Goal: Task Accomplishment & Management: Manage account settings

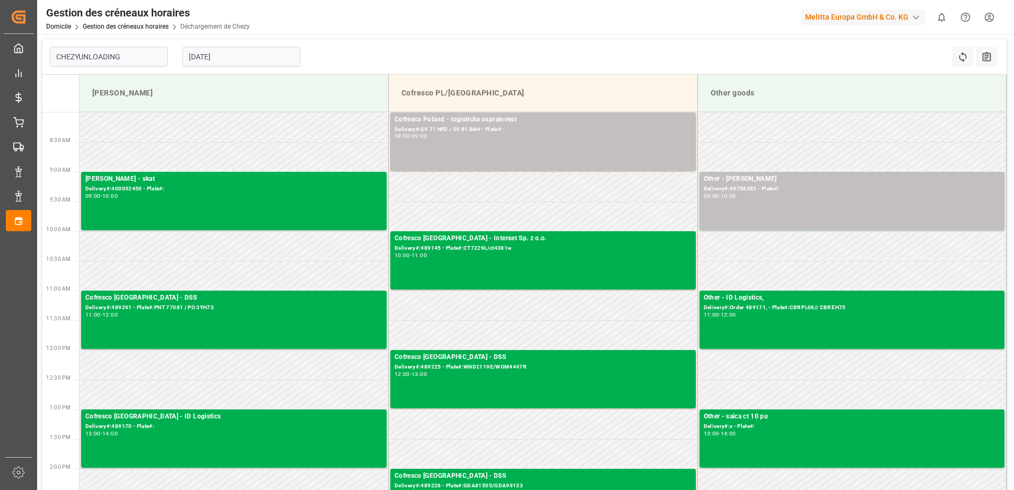
type input "Chezy Unloading"
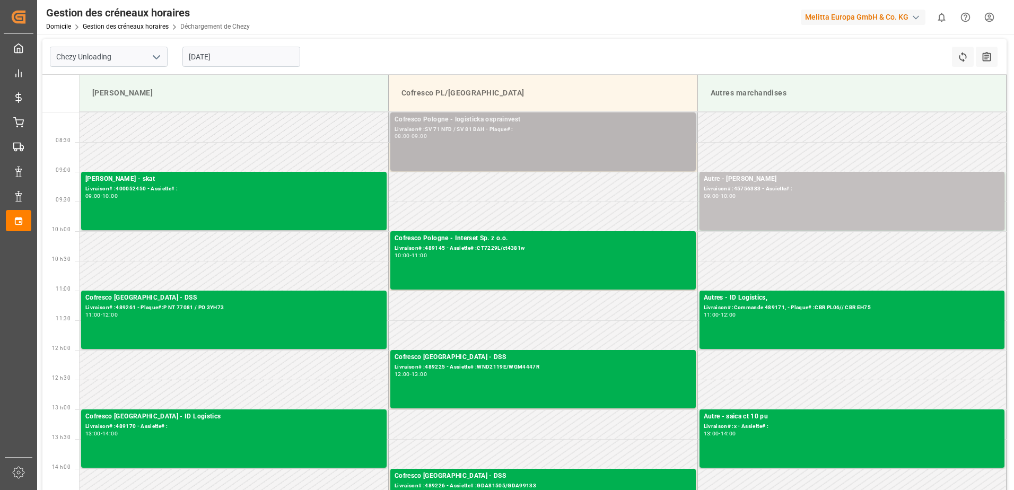
click at [519, 142] on div "Cofresco Pologne - logisticka osprainvest Livraison# :SV 71 NFD / SV 81 BAH - P…" at bounding box center [543, 142] width 297 height 54
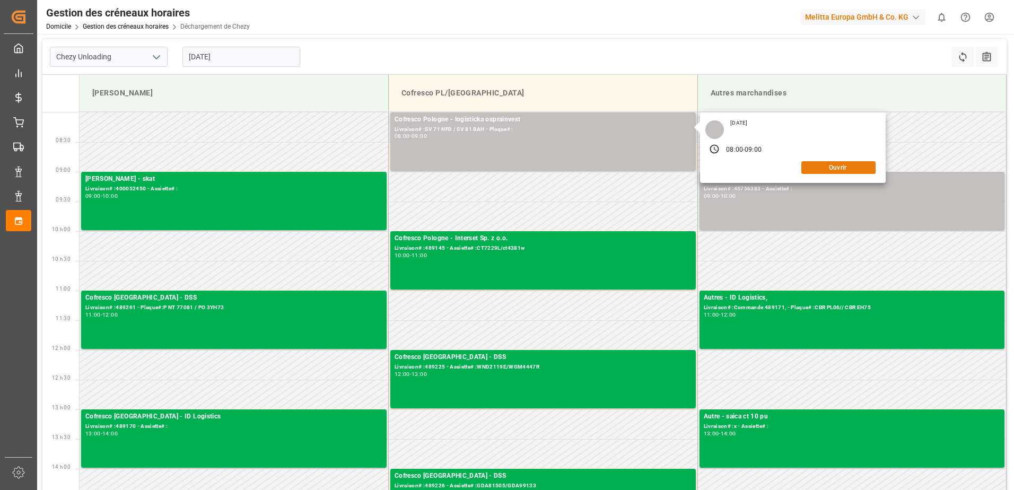
click at [827, 168] on button "Ouvrir" at bounding box center [838, 167] width 74 height 13
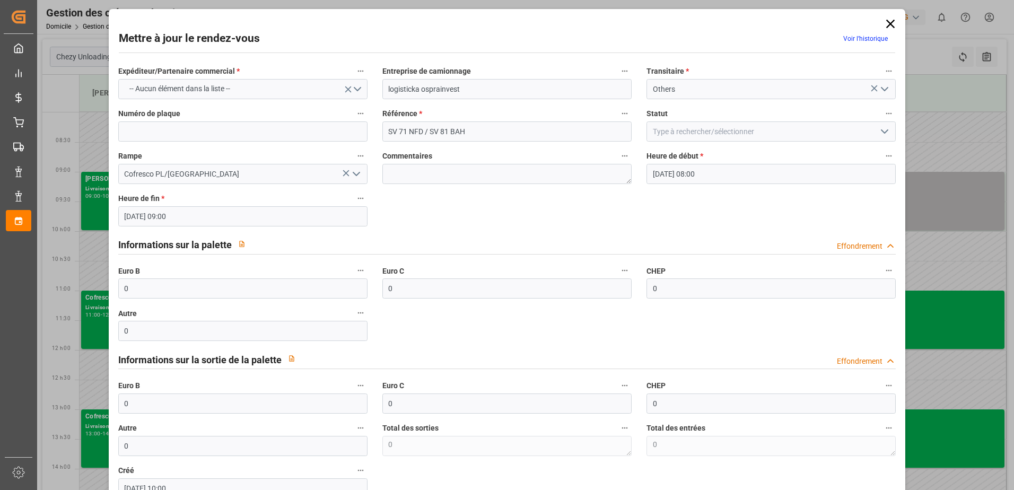
click at [879, 127] on icon "Ouvrir le menu" at bounding box center [884, 131] width 13 height 13
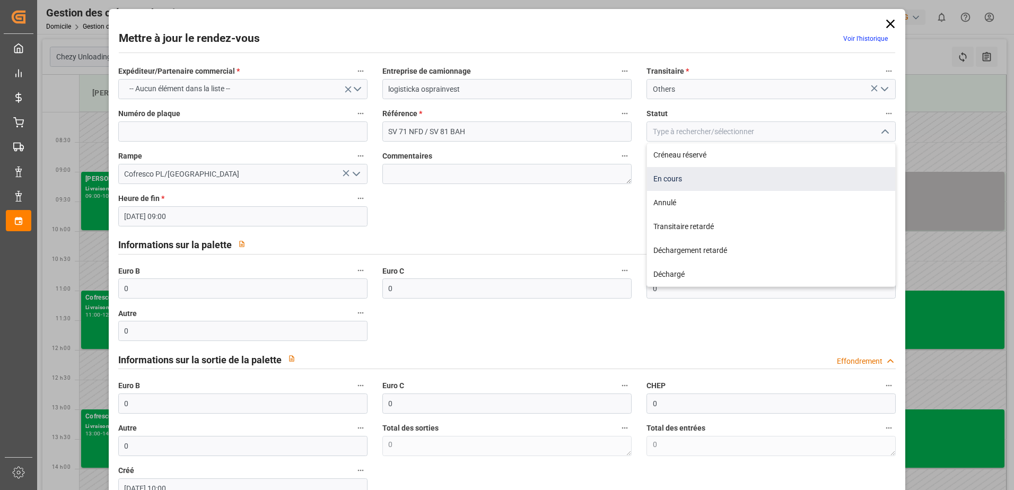
click at [675, 177] on div "En cours" at bounding box center [771, 179] width 248 height 24
type input "In Progress"
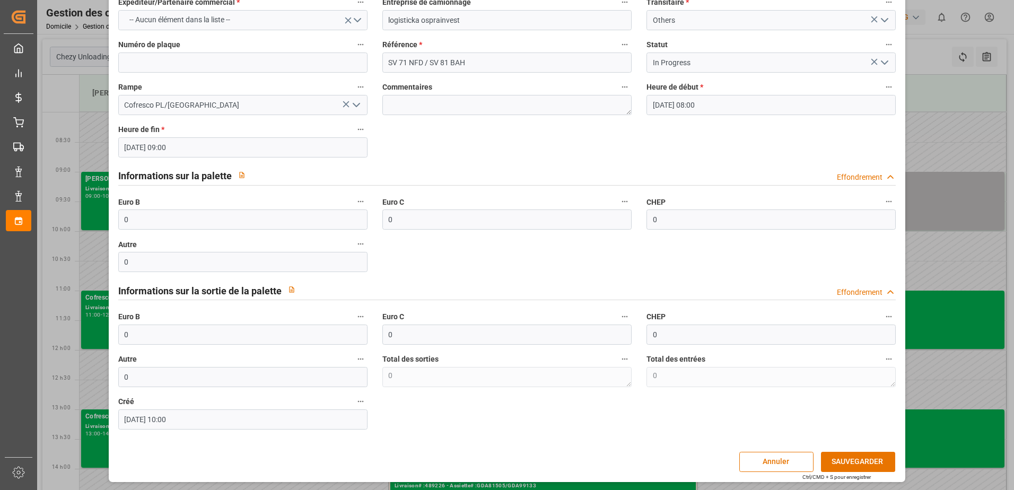
scroll to position [70, 0]
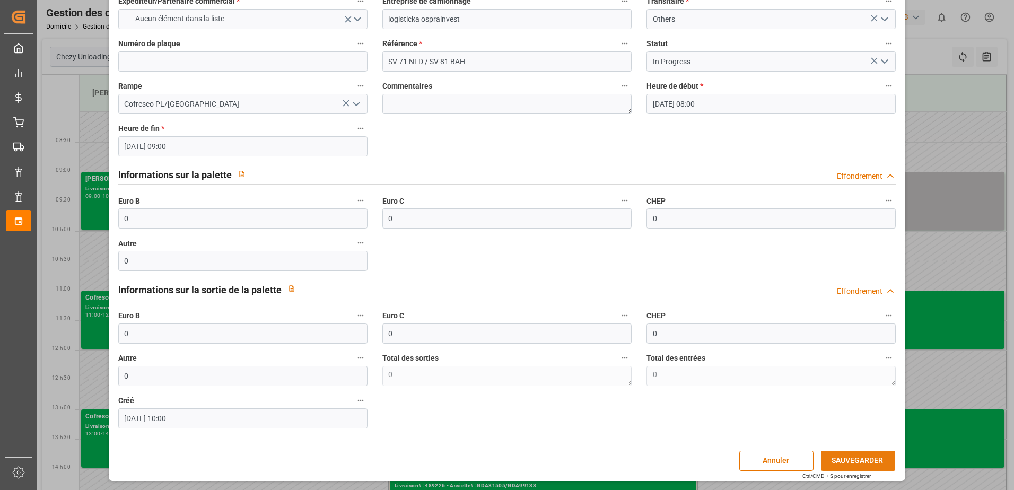
click at [861, 459] on button "SAUVEGARDER" at bounding box center [858, 461] width 74 height 20
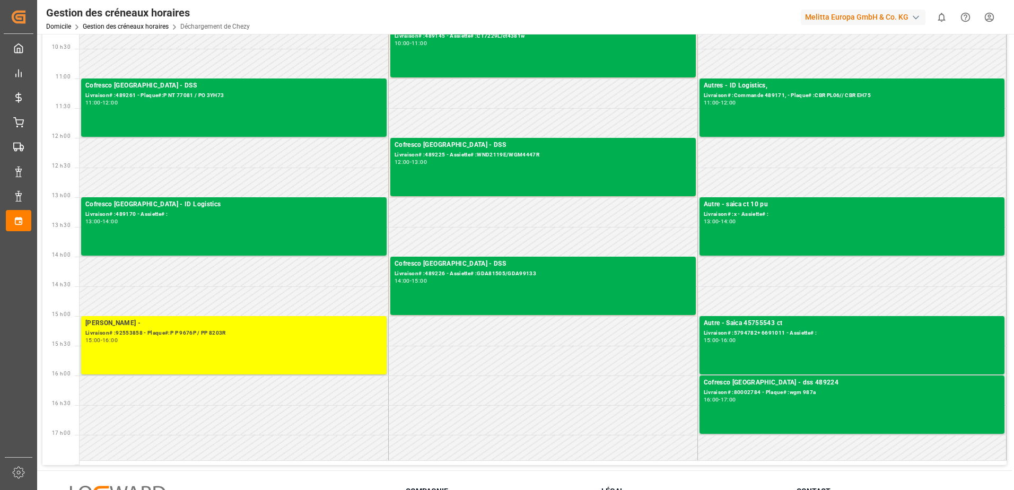
scroll to position [313, 0]
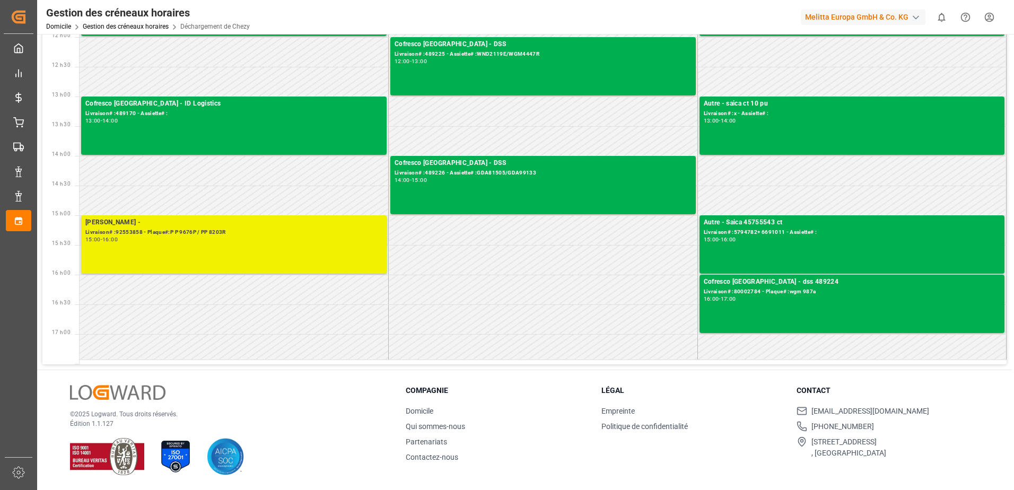
click at [214, 239] on div "15:00 - 16:00" at bounding box center [233, 240] width 297 height 6
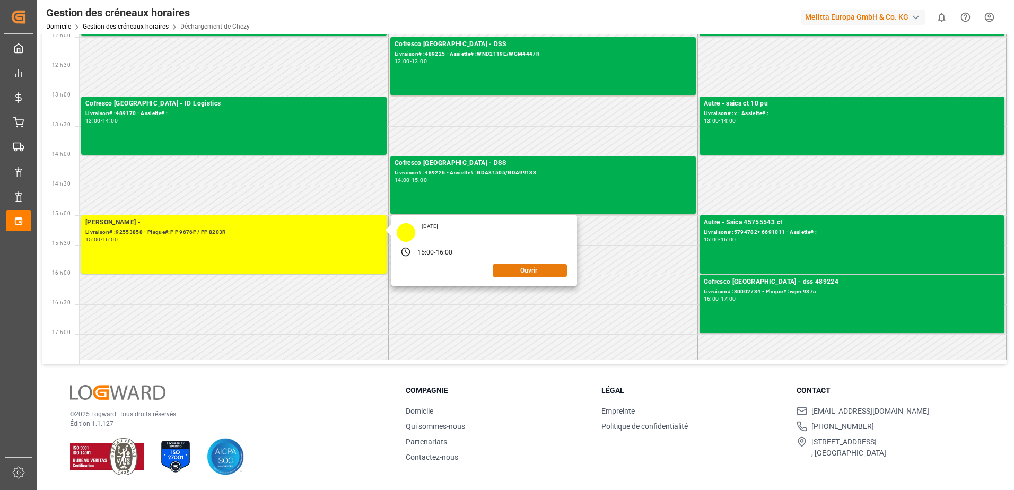
click at [557, 272] on button "Ouvrir" at bounding box center [530, 270] width 74 height 13
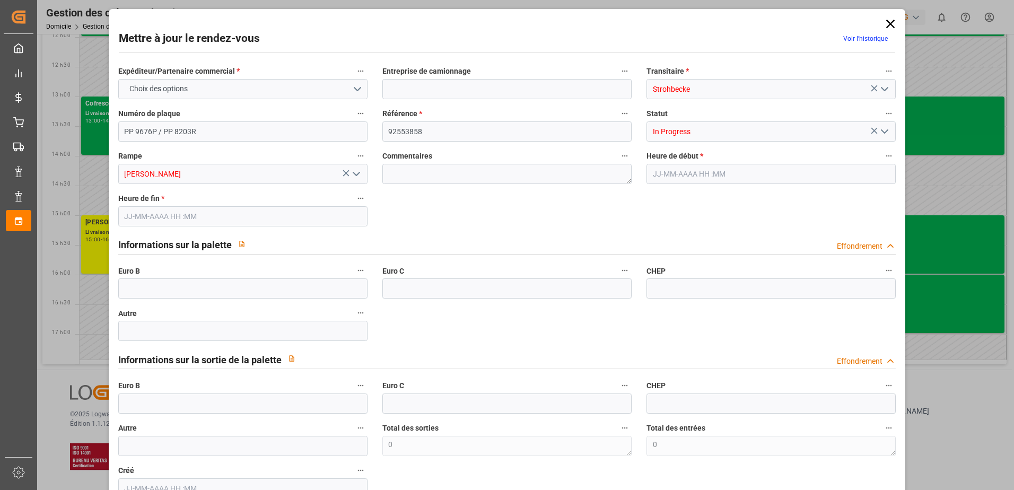
type input "0"
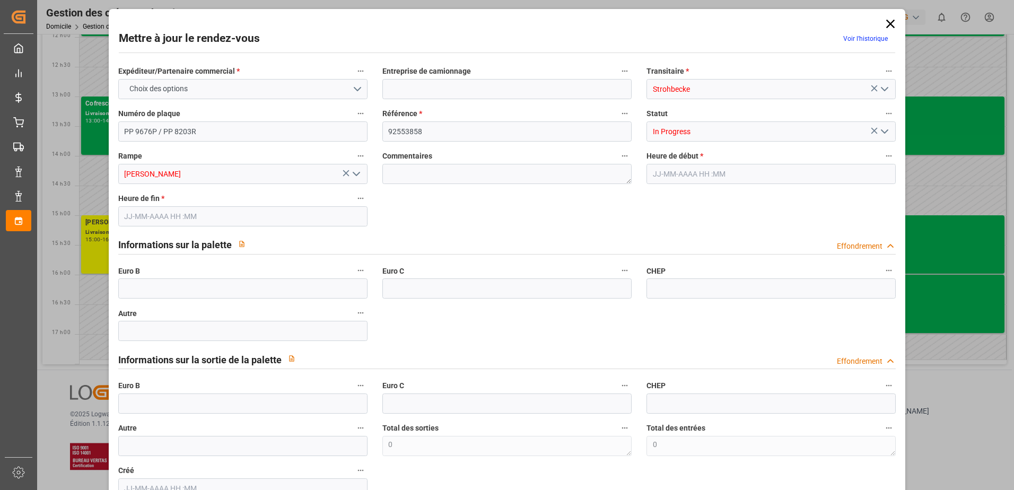
type input "0"
type input "[DATE] 15:00"
type input "[DATE] 16:00"
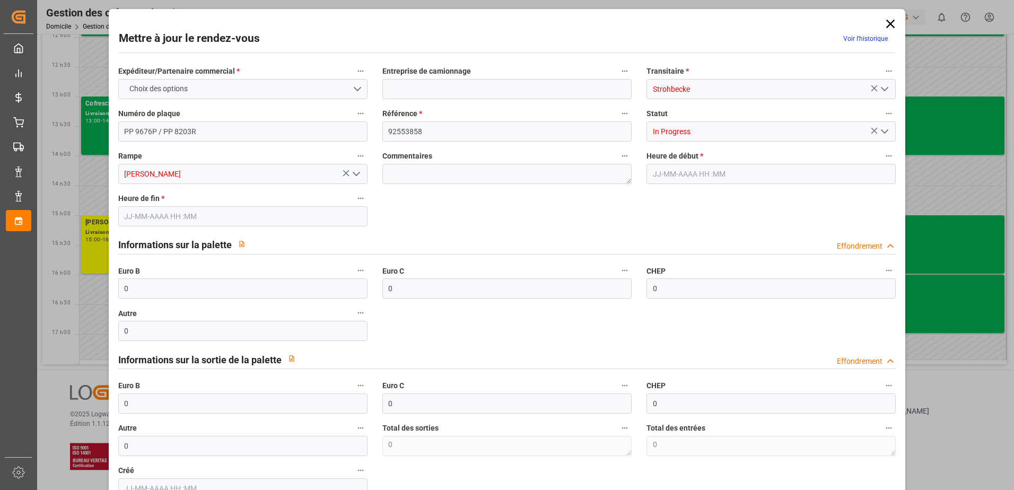
type input "[DATE] 10:25"
drag, startPoint x: 277, startPoint y: 285, endPoint x: 270, endPoint y: 286, distance: 7.1
click at [275, 286] on input "0" at bounding box center [242, 288] width 249 height 20
type input "66"
click at [881, 132] on icon "Ouvrir le menu" at bounding box center [884, 131] width 13 height 13
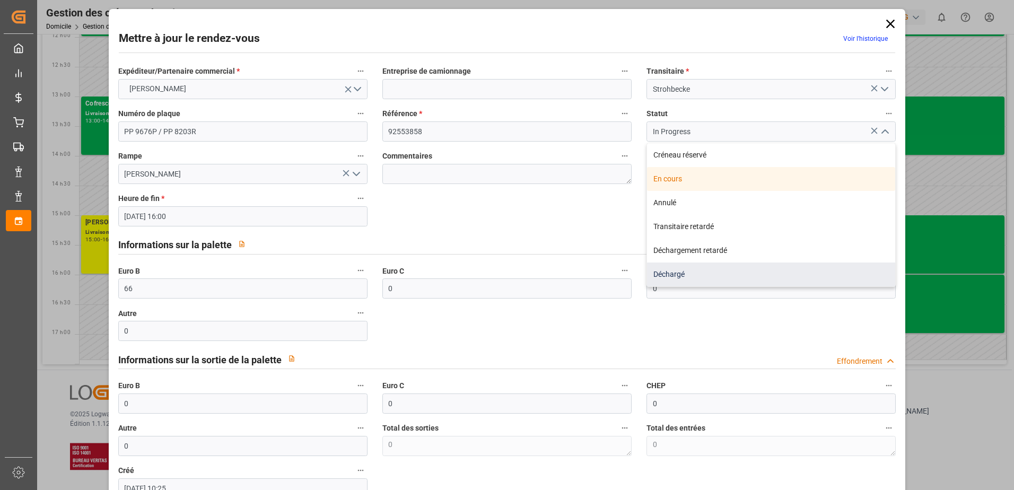
click at [700, 275] on div "Déchargé" at bounding box center [771, 275] width 248 height 24
type input "Unloaded"
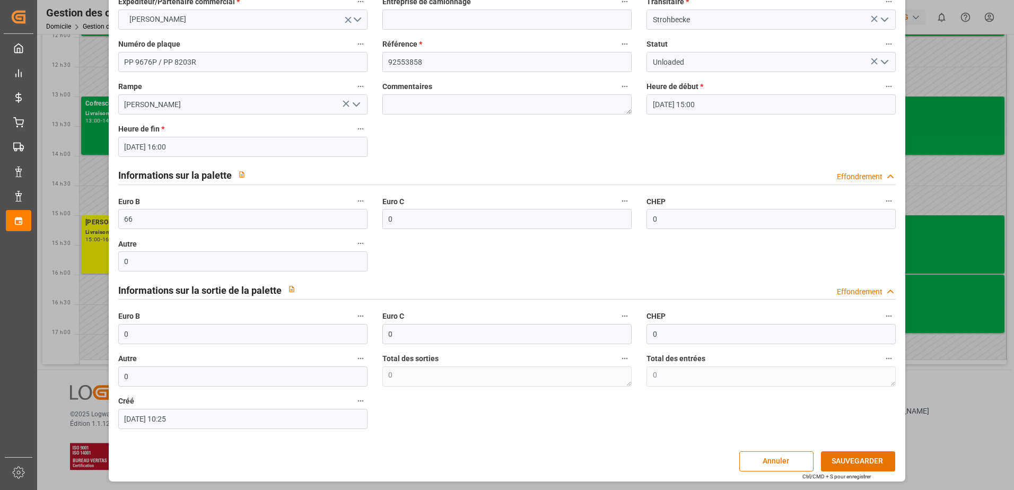
scroll to position [70, 0]
click at [841, 461] on button "SAUVEGARDER" at bounding box center [858, 461] width 74 height 20
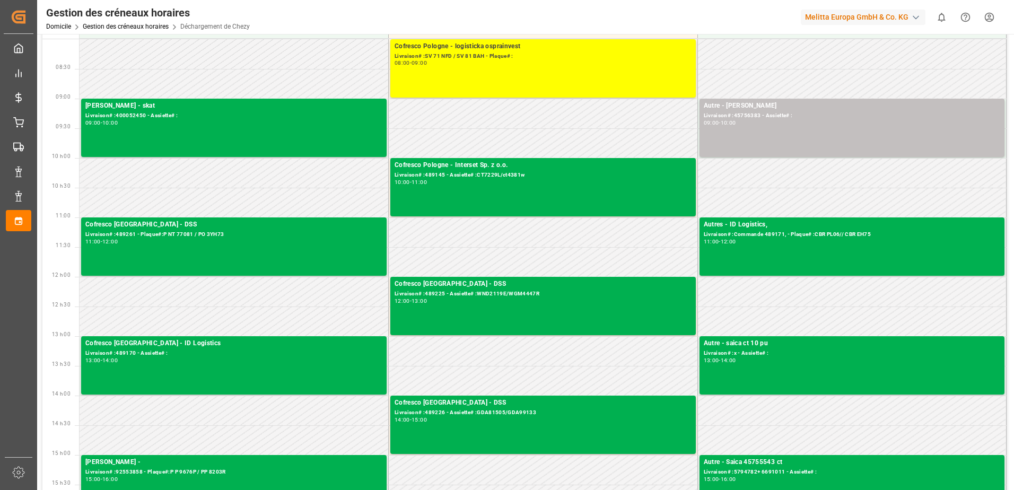
scroll to position [0, 0]
